Goal: Transaction & Acquisition: Purchase product/service

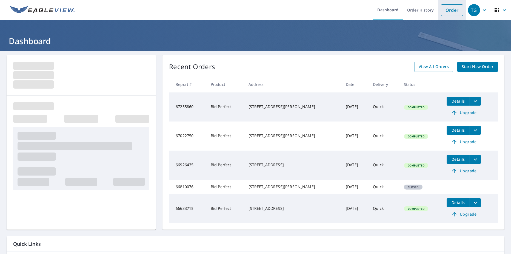
click at [448, 12] on link "Order" at bounding box center [452, 10] width 22 height 12
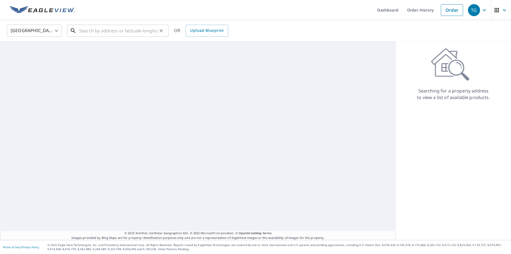
click at [86, 31] on input "text" at bounding box center [118, 30] width 78 height 15
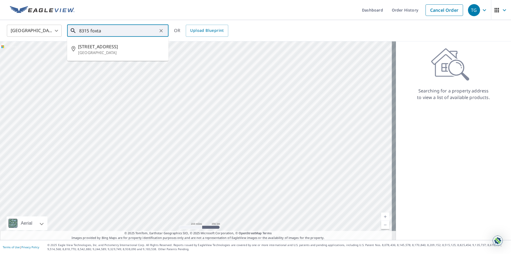
click at [113, 35] on input "8315 foxta" at bounding box center [118, 30] width 78 height 15
click at [137, 43] on span "[STREET_ADDRESS]" at bounding box center [121, 46] width 86 height 7
type input "[STREET_ADDRESS]"
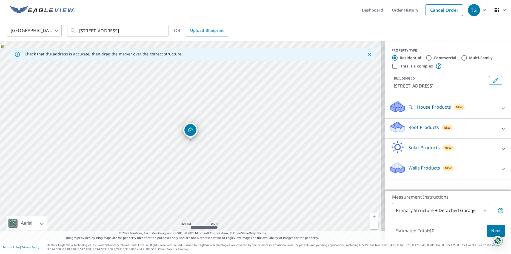
click at [370, 215] on link "Current Level 17, Zoom In" at bounding box center [374, 216] width 8 height 8
click at [370, 215] on link "Current Level 17.86541395963236, Zoom In" at bounding box center [374, 216] width 8 height 8
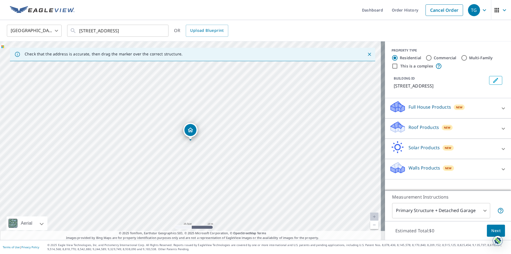
click at [370, 215] on link "Current Level 20, Zoom In Disabled" at bounding box center [374, 216] width 8 height 8
click at [476, 125] on div "Roof Products New" at bounding box center [442, 129] width 107 height 16
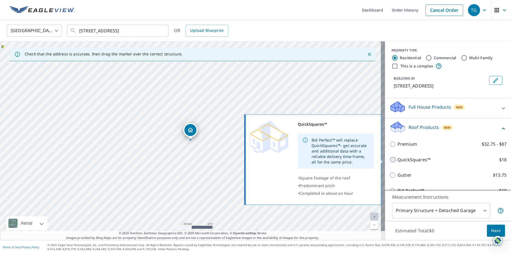
click at [392, 157] on input "QuickSquares™ $18" at bounding box center [393, 159] width 8 height 7
checkbox input "true"
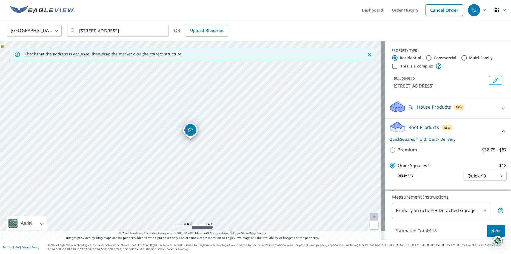
click at [495, 175] on body "TG TG Dashboard Order History Cancel Order TG [GEOGRAPHIC_DATA] [GEOGRAPHIC_DAT…" at bounding box center [255, 127] width 511 height 254
click at [493, 179] on li "Quick $0" at bounding box center [476, 176] width 43 height 10
click at [500, 226] on button "Next" at bounding box center [496, 230] width 18 height 12
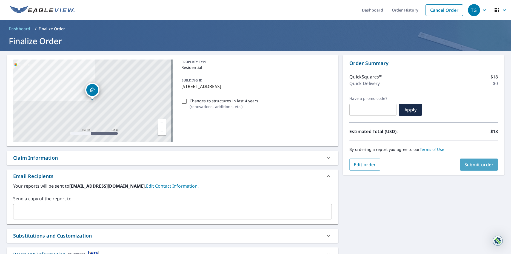
click at [474, 164] on span "Submit order" at bounding box center [478, 164] width 29 height 6
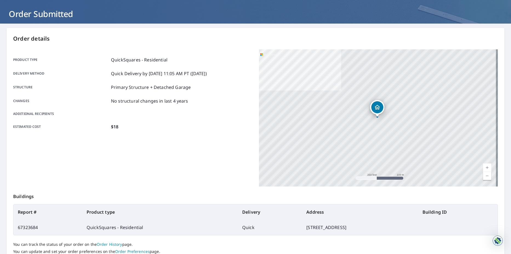
scroll to position [12, 0]
